Goal: Task Accomplishment & Management: Use online tool/utility

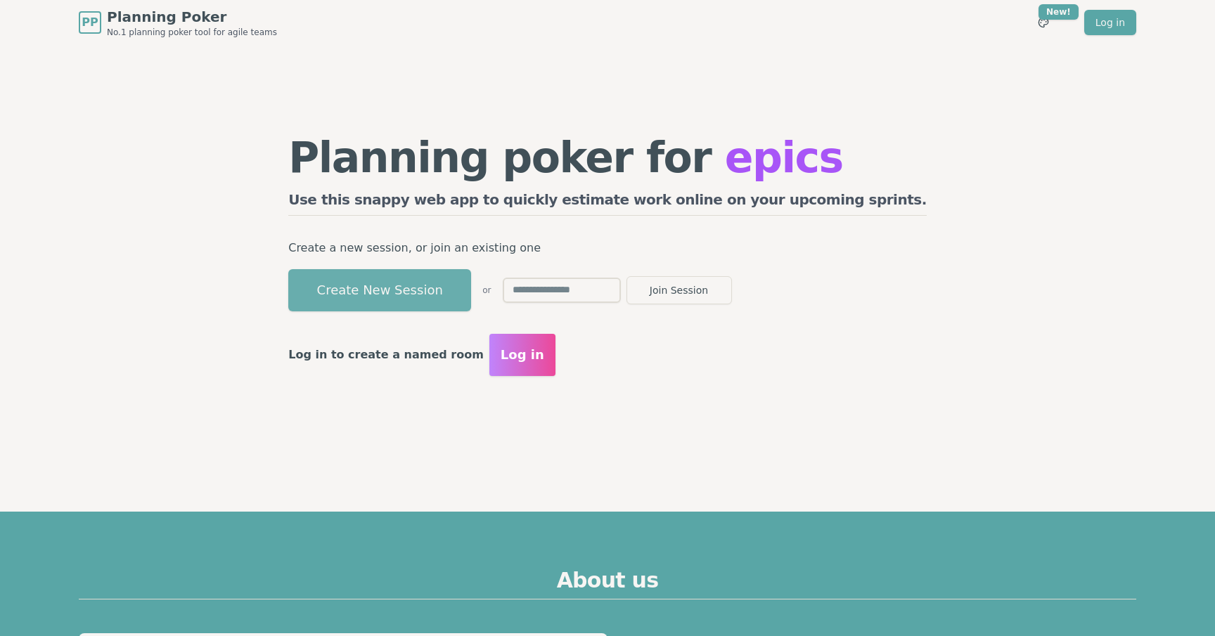
click at [469, 290] on button "Create New Session" at bounding box center [379, 290] width 183 height 42
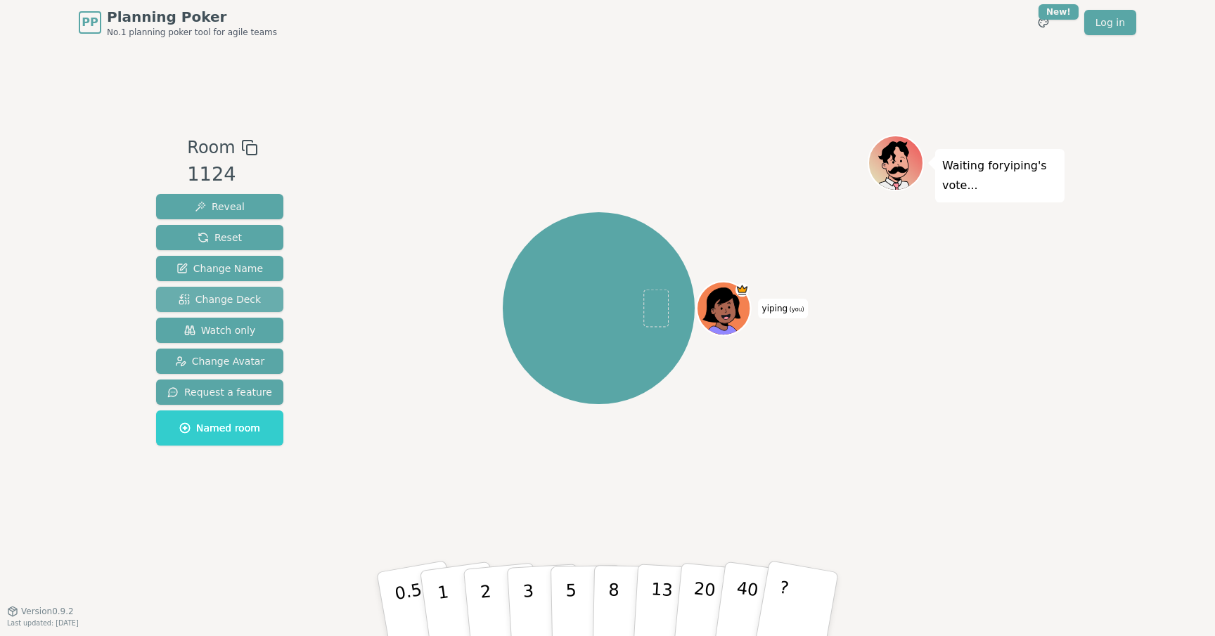
click at [246, 301] on span "Change Deck" at bounding box center [220, 300] width 82 height 14
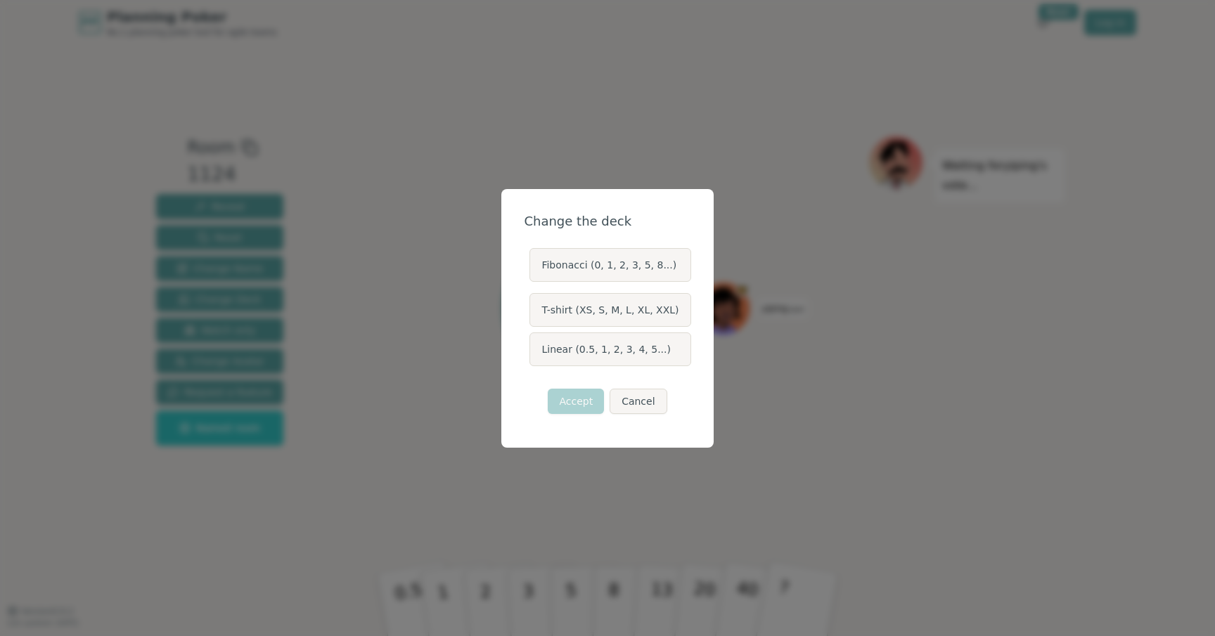
click at [629, 314] on label "T-shirt (XS, S, M, L, XL, XXL)" at bounding box center [609, 310] width 161 height 34
click at [534, 314] on button "T-shirt (XS, S, M, L, XL, XXL)" at bounding box center [528, 309] width 11 height 11
click at [637, 264] on label "Fibonacci (0, 1, 2, 3, 5, 8...)" at bounding box center [609, 265] width 161 height 34
click at [534, 264] on button "Fibonacci (0, 1, 2, 3, 5, 8...)" at bounding box center [528, 264] width 11 height 11
click at [602, 354] on label "Linear (0.5, 1, 2, 3, 4, 5...)" at bounding box center [609, 350] width 161 height 34
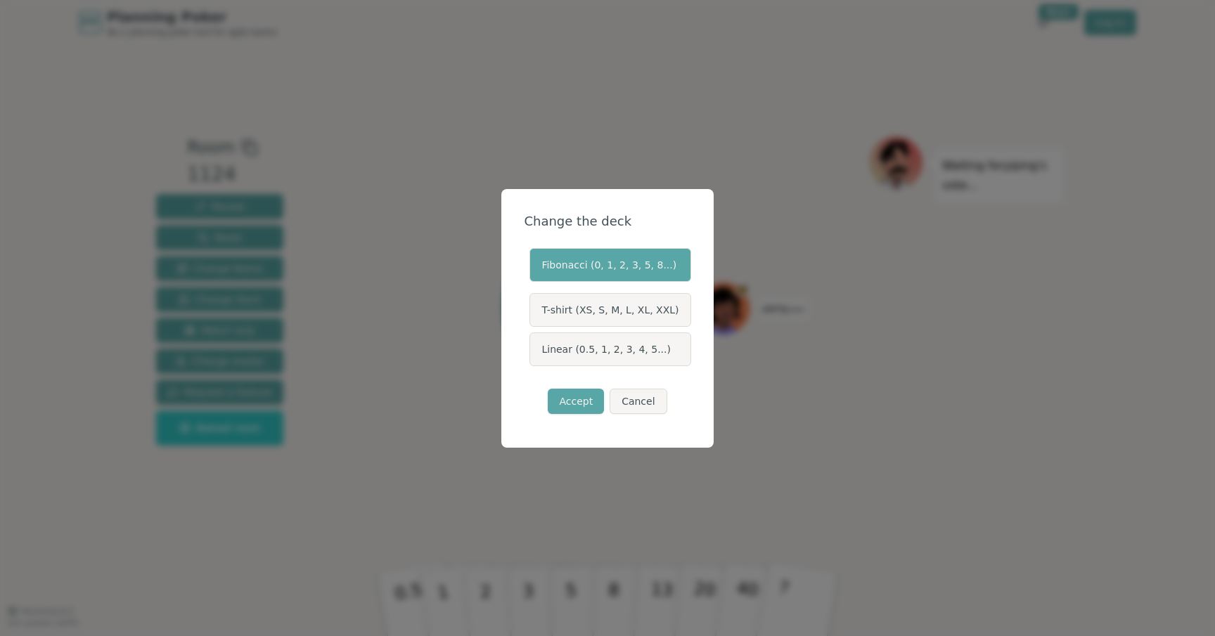
click at [534, 354] on button "Linear (0.5, 1, 2, 3, 4, 5...)" at bounding box center [528, 349] width 11 height 11
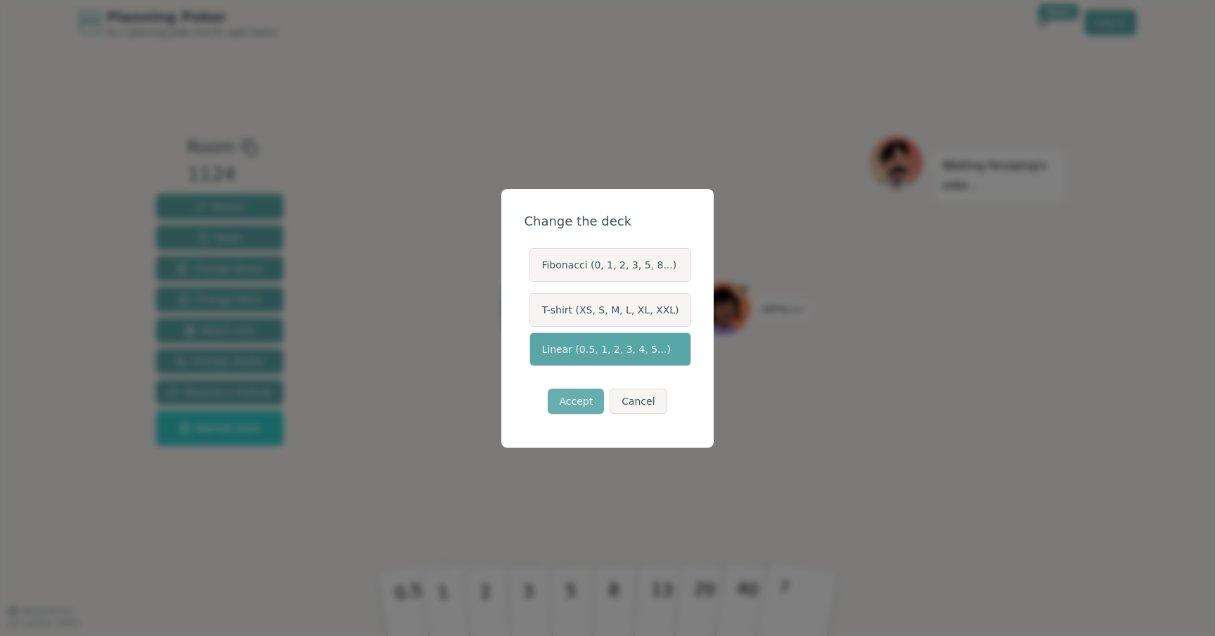
click at [590, 395] on button "Accept" at bounding box center [576, 401] width 56 height 25
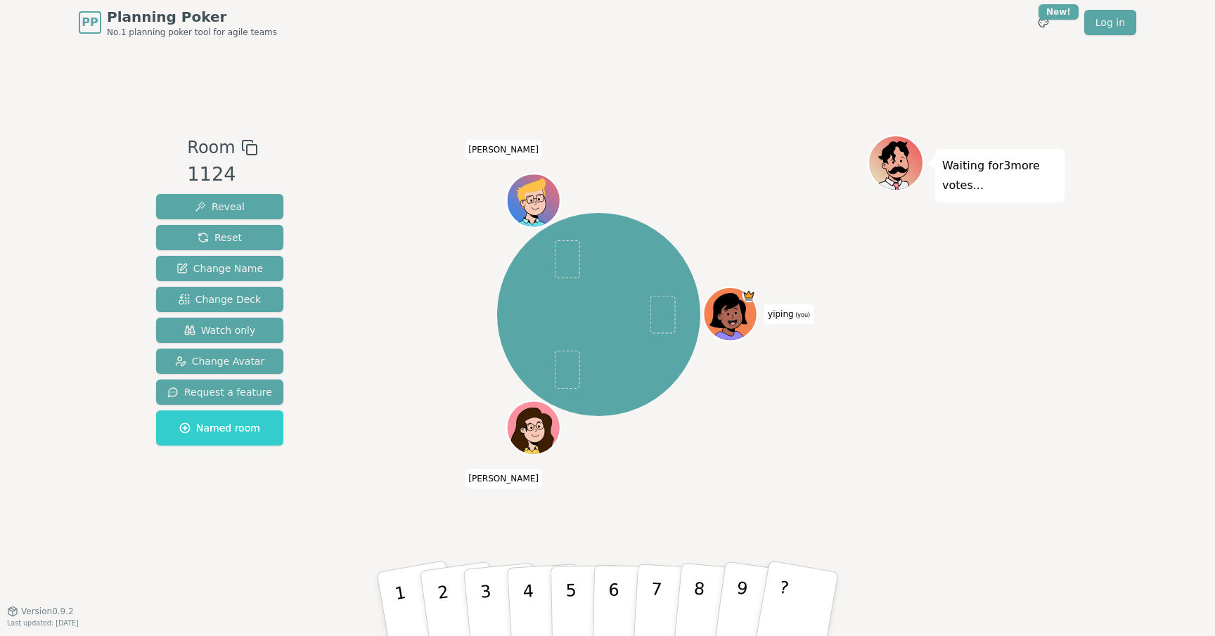
click at [833, 113] on div "Room 1124 Reveal Reset Change Name Change Deck Watch only Change Avatar Request…" at bounding box center [607, 328] width 914 height 566
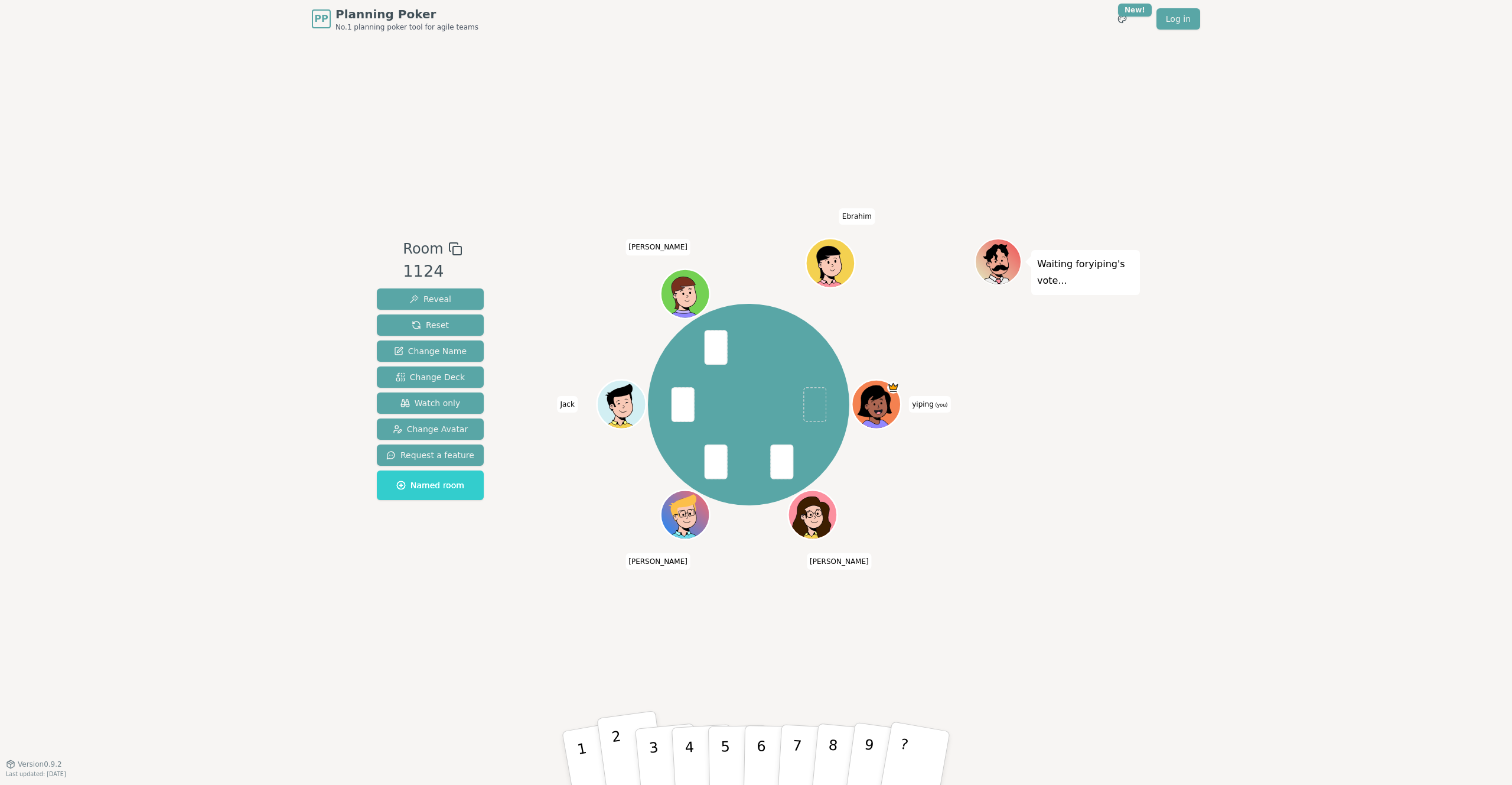
click at [622, 535] on p "2" at bounding box center [619, 760] width 18 height 65
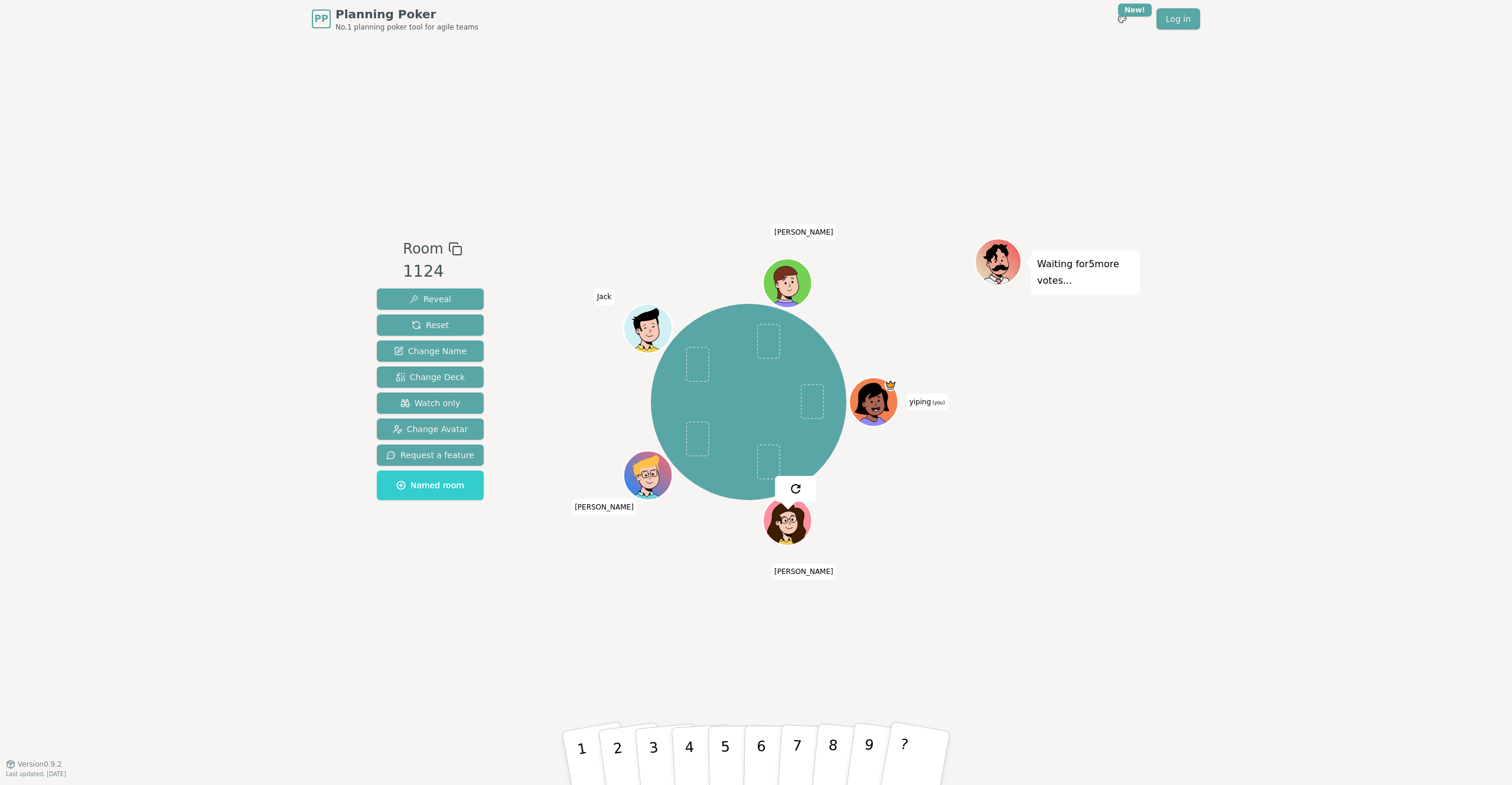
click at [904, 535] on div "yiping (you) [PERSON_NAME] [PERSON_NAME] [PERSON_NAME]" at bounding box center [748, 400] width 452 height 325
click at [618, 535] on p "2" at bounding box center [619, 760] width 18 height 65
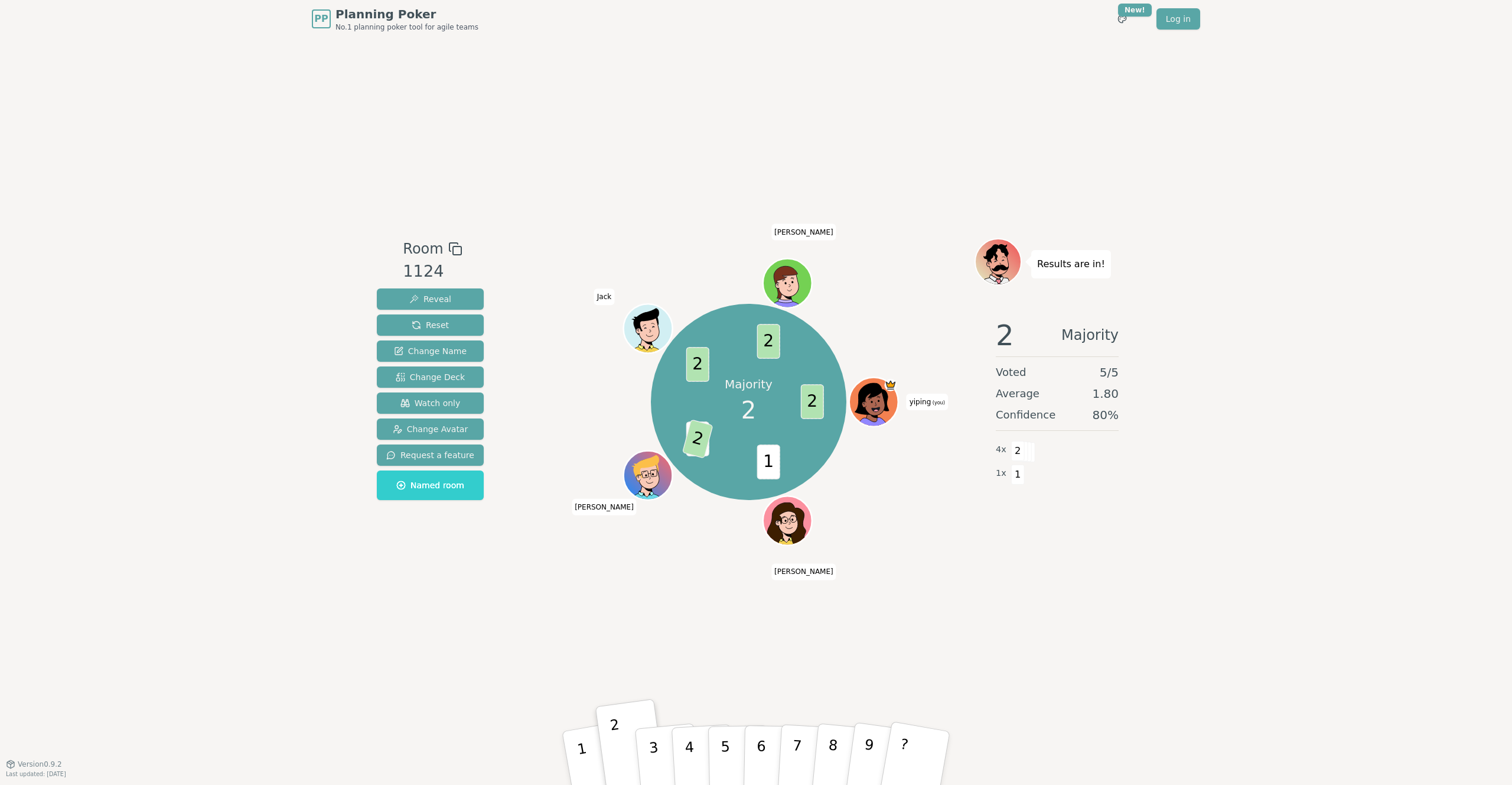
click at [909, 276] on div "Majority 2 2 1 3 2 2 2 yiping (you) [PERSON_NAME] [PERSON_NAME] [PERSON_NAME]" at bounding box center [748, 402] width 452 height 285
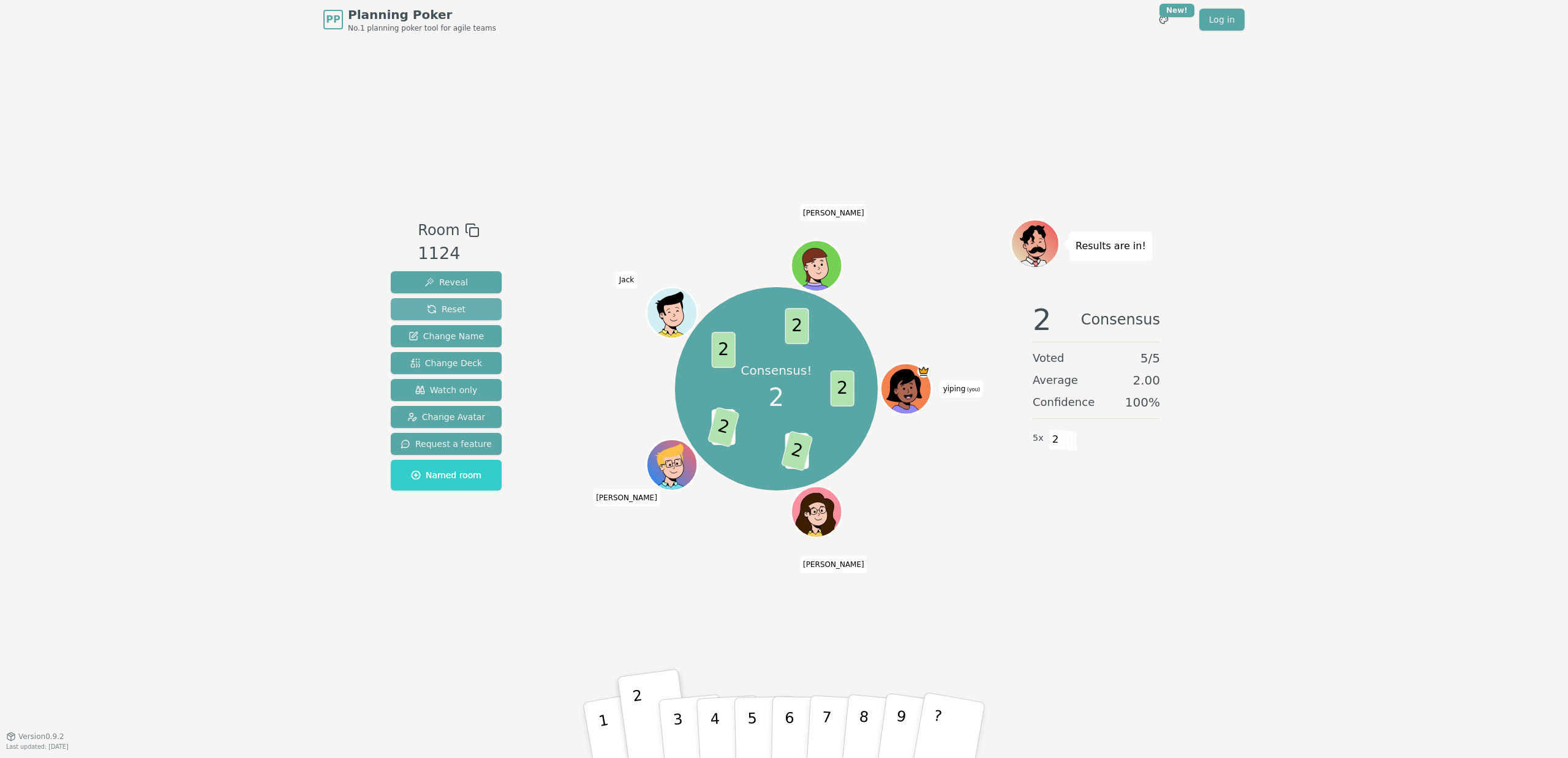
click at [470, 308] on button "Reset" at bounding box center [446, 308] width 111 height 22
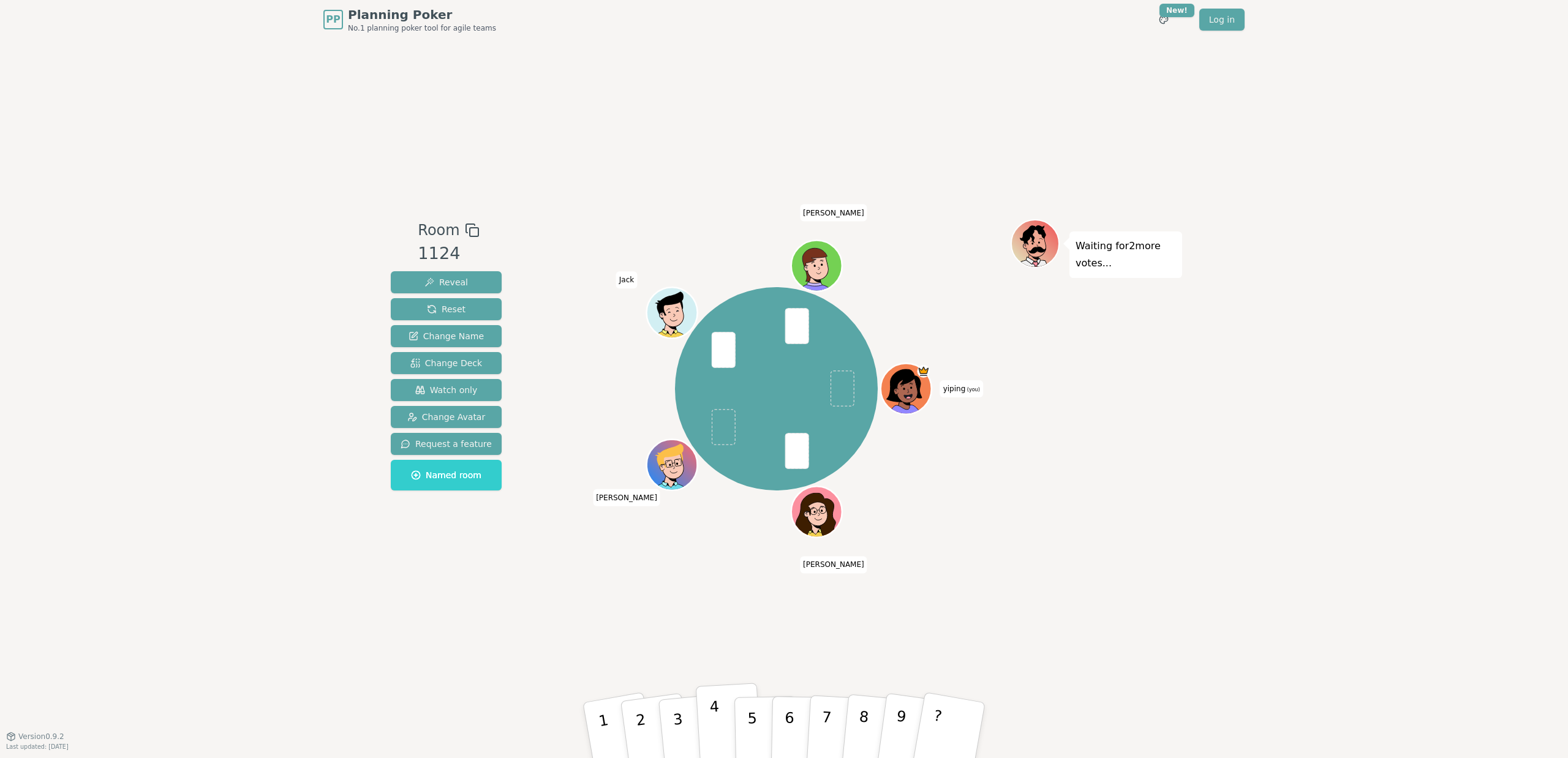
click at [714, 554] on p "4" at bounding box center [715, 732] width 13 height 67
click at [470, 281] on button "Reveal" at bounding box center [446, 281] width 111 height 22
click at [881, 144] on div "Room 1124 Reveal Reset Change Name Change Deck Watch only Change Avatar Request…" at bounding box center [784, 388] width 796 height 697
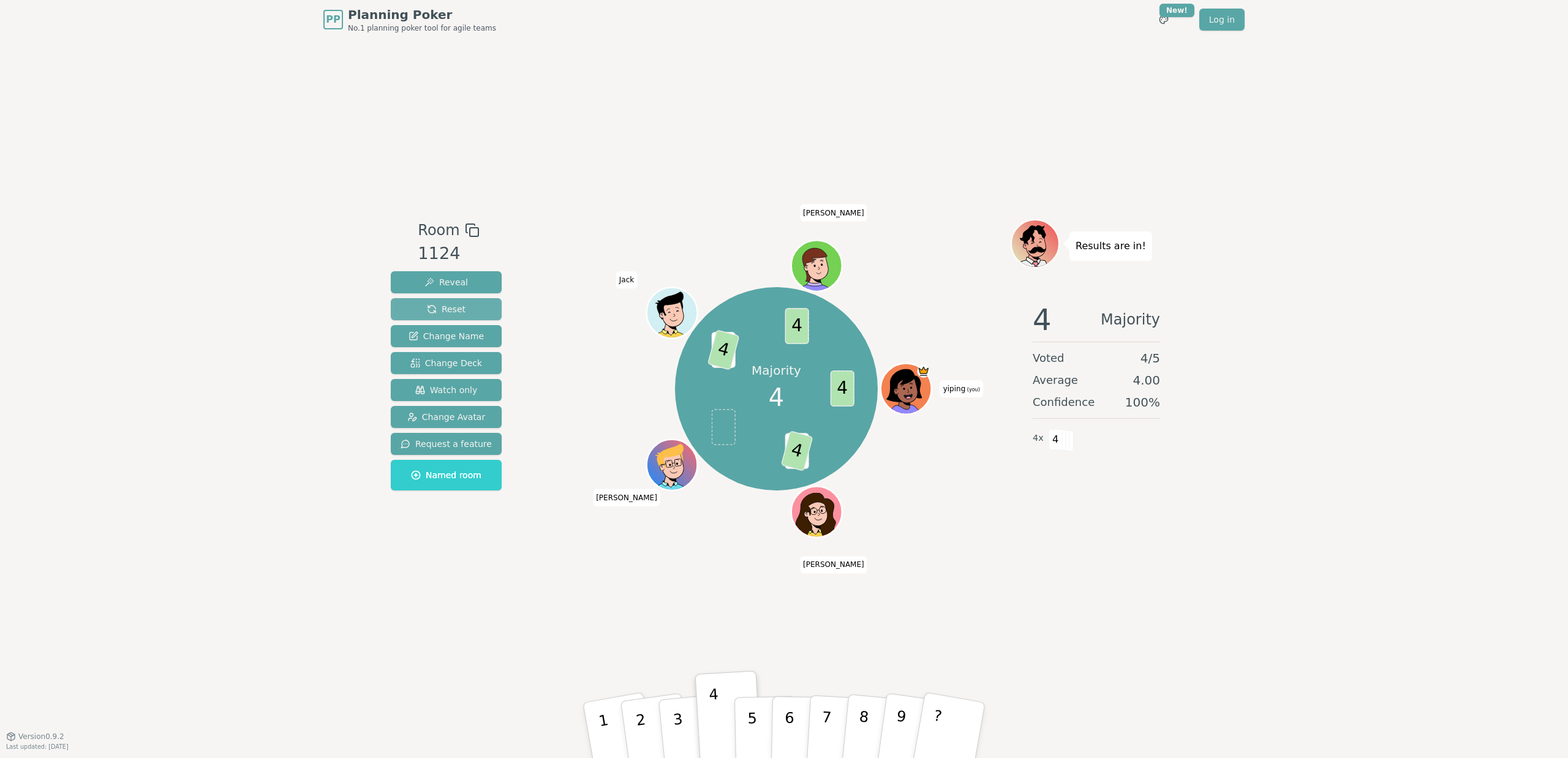
click at [449, 312] on span "Reset" at bounding box center [446, 309] width 38 height 12
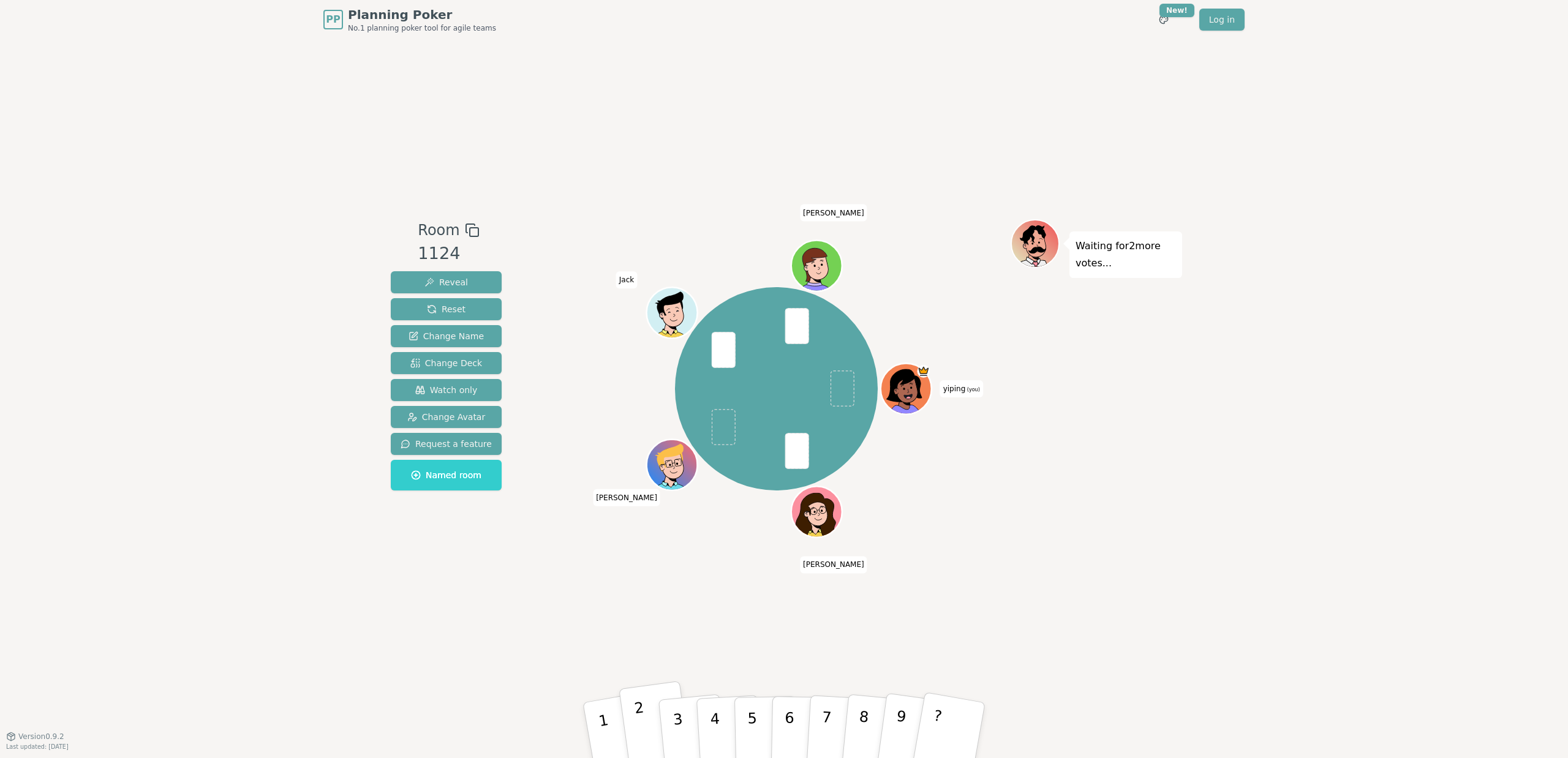
click at [639, 554] on p "2" at bounding box center [642, 732] width 18 height 67
click at [463, 273] on button "Reveal" at bounding box center [446, 281] width 111 height 22
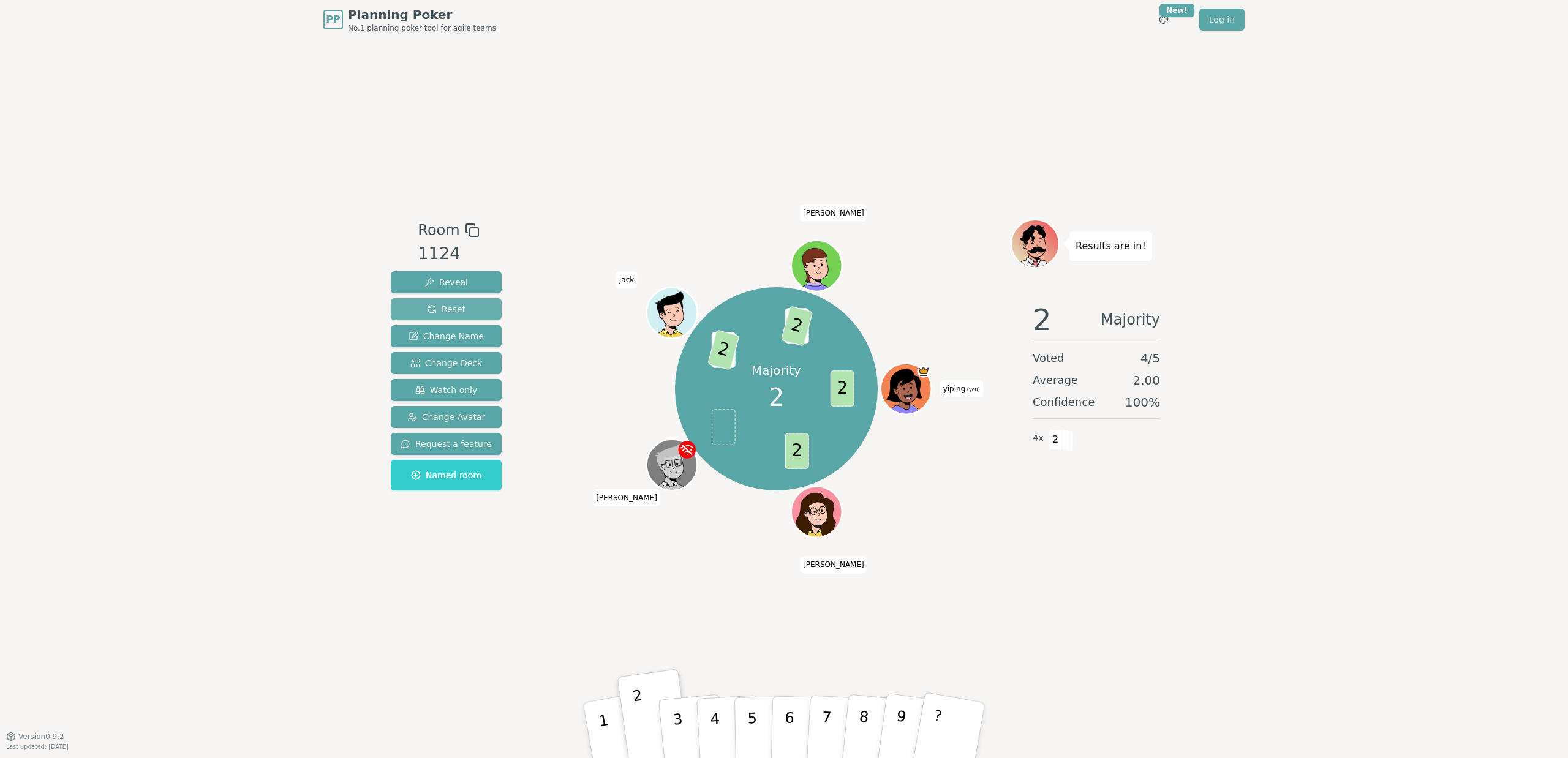
click at [444, 307] on span "Reset" at bounding box center [446, 309] width 38 height 12
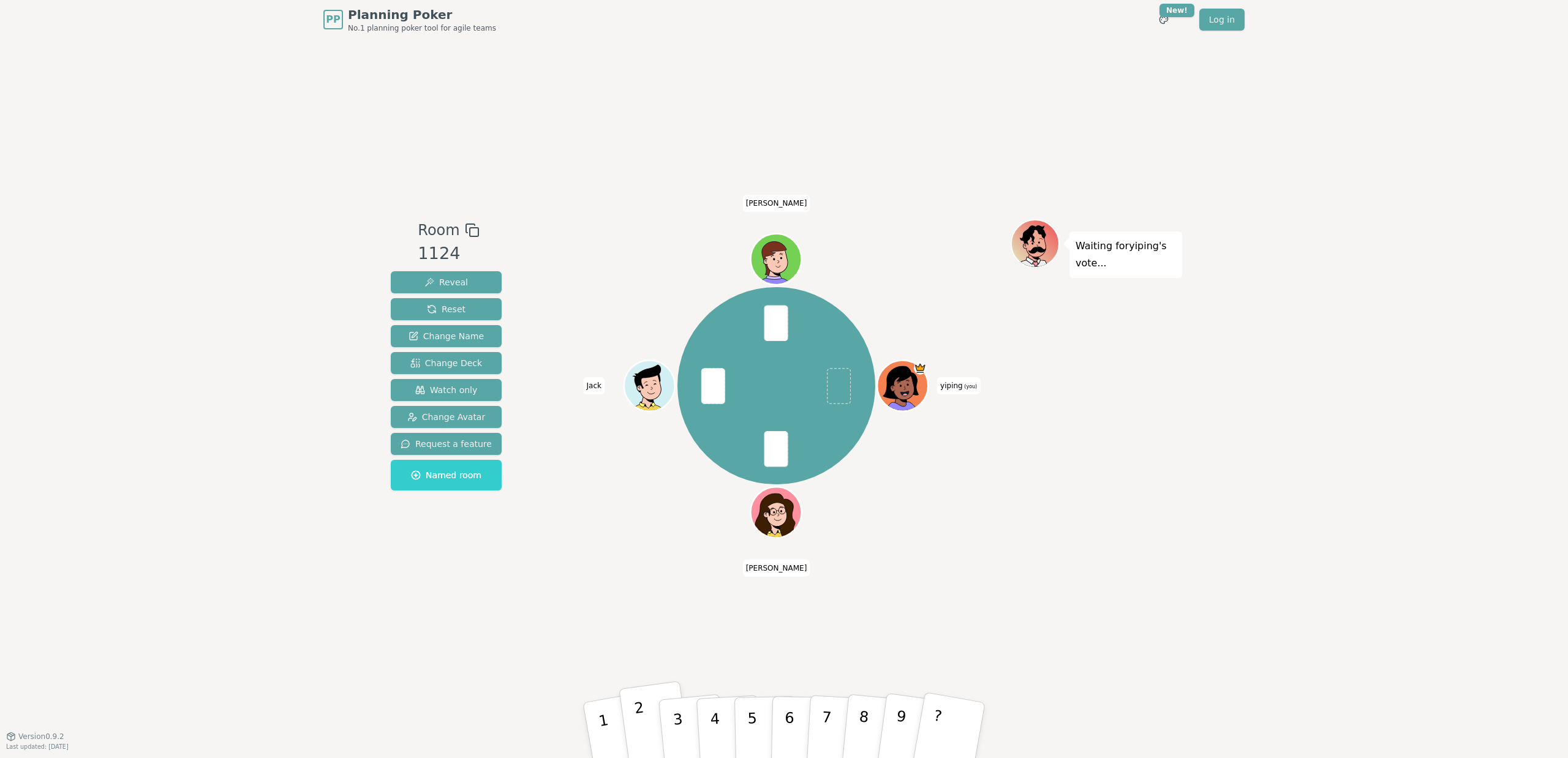
click at [634, 554] on button "2" at bounding box center [655, 731] width 73 height 99
